Goal: Information Seeking & Learning: Learn about a topic

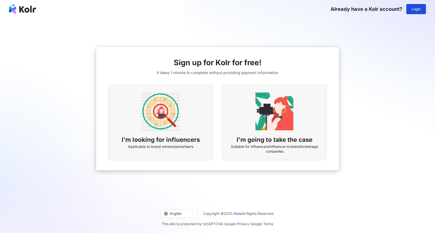
click at [183, 121] on div "I'm looking for influencers Applicable to brand owners/advertisers" at bounding box center [160, 122] width 105 height 75
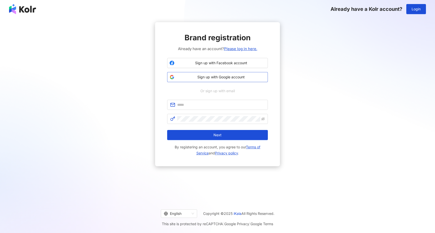
click at [217, 79] on span "Sign up with Google account" at bounding box center [220, 76] width 89 height 5
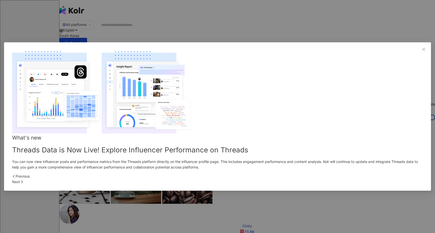
click at [306, 179] on div "Next" at bounding box center [217, 182] width 411 height 6
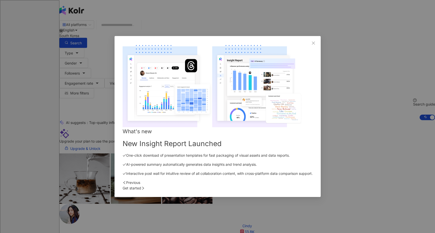
click at [306, 185] on div "Get started" at bounding box center [218, 188] width 190 height 6
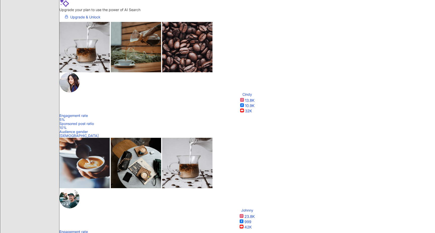
scroll to position [133, 0]
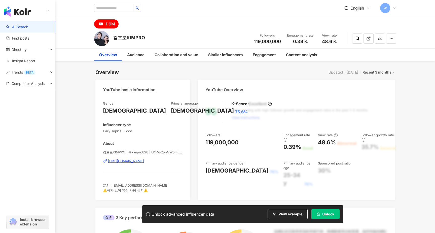
click at [125, 160] on div "https://www.youtube.com/channel/UCiVs2pnGW5mLIc1jS2nxhjg" at bounding box center [126, 161] width 36 height 5
